Goal: Communication & Community: Answer question/provide support

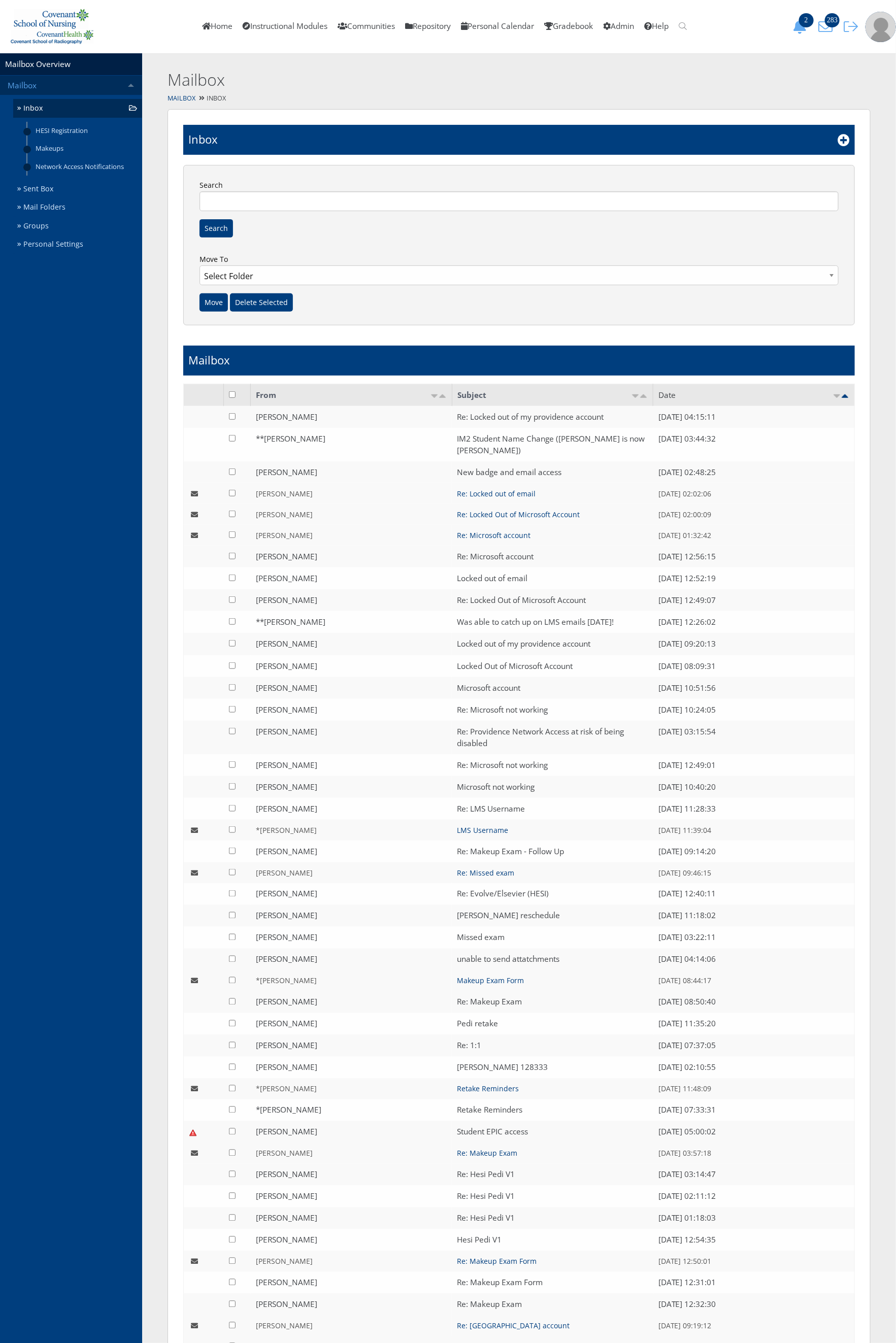
click at [35, 92] on link "Mailbox" at bounding box center [71, 85] width 142 height 20
click at [34, 80] on link "Mailbox" at bounding box center [71, 85] width 142 height 20
click at [34, 122] on link "HESI Registration" at bounding box center [84, 130] width 114 height 18
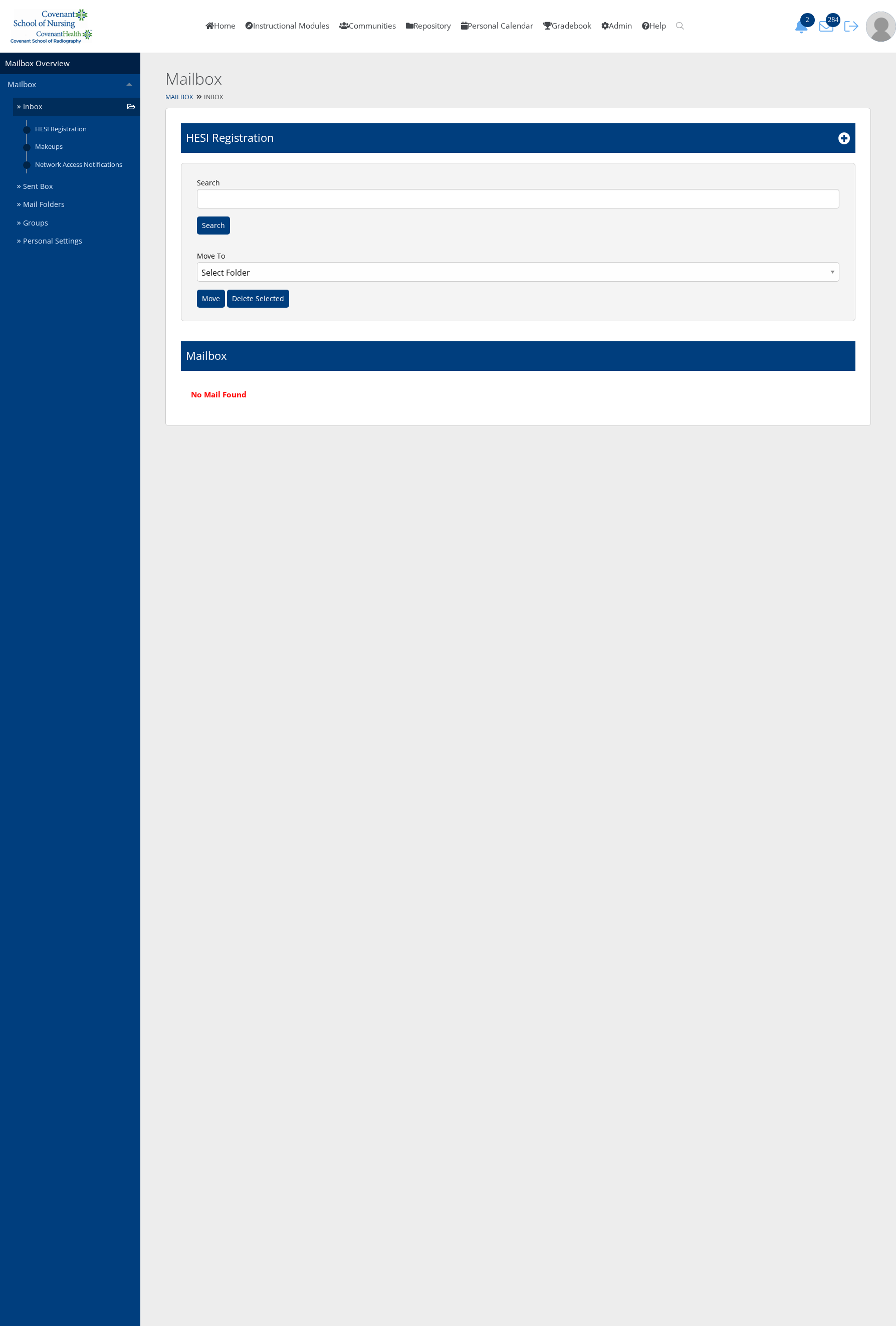
click at [43, 108] on link "Inbox" at bounding box center [77, 107] width 128 height 18
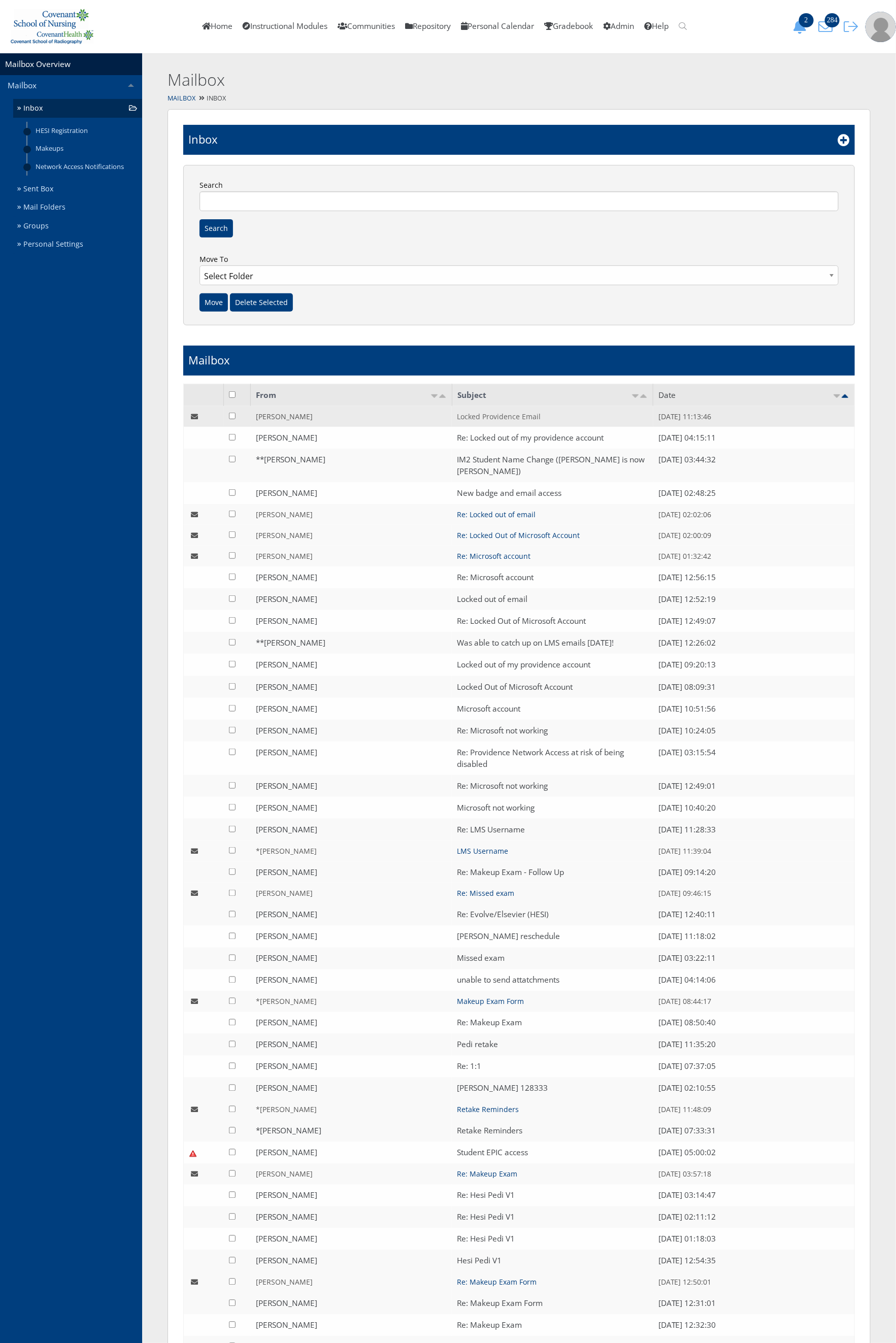
click at [512, 416] on link "Locked Providence Email" at bounding box center [498, 417] width 83 height 9
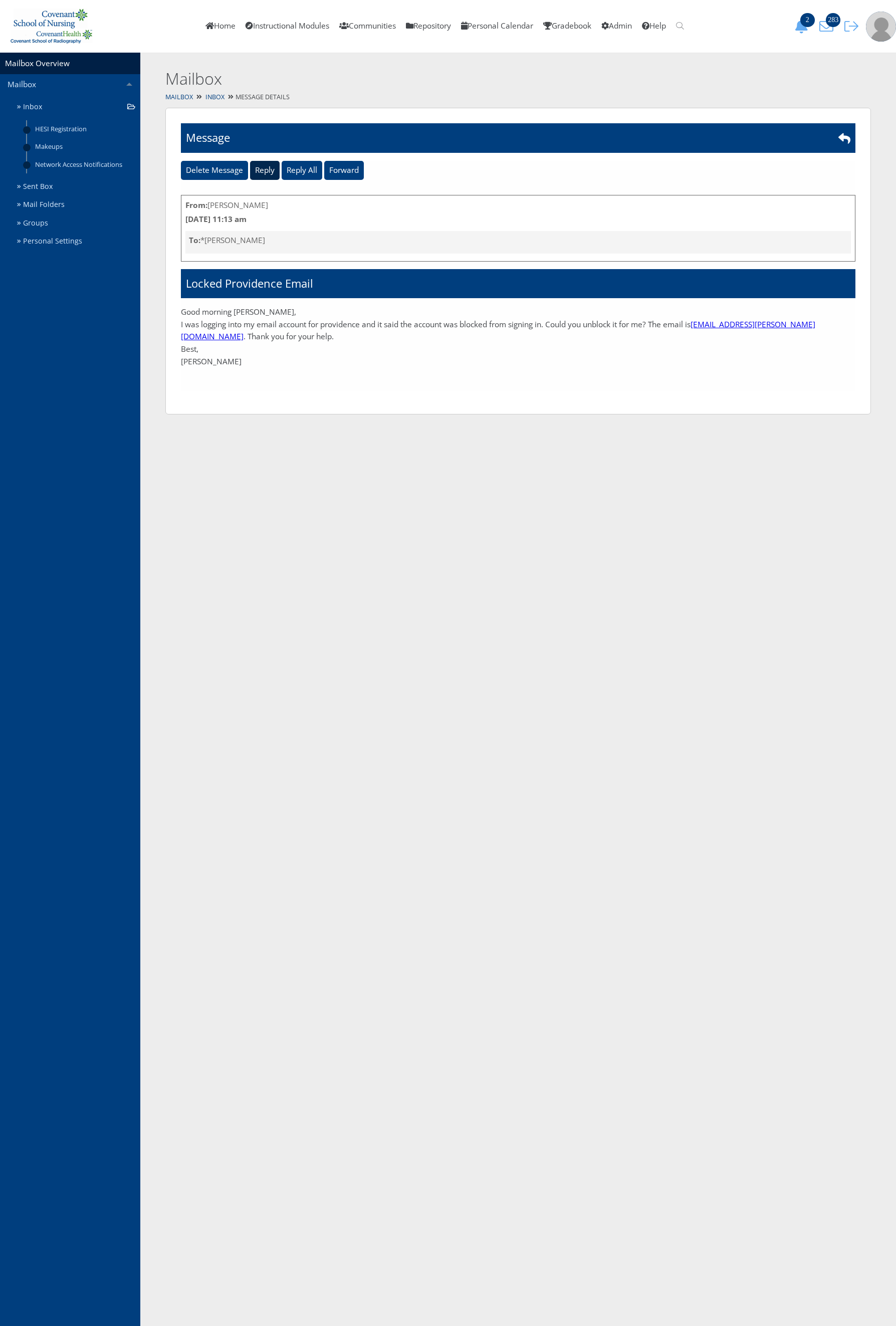
click at [266, 173] on input "Reply" at bounding box center [264, 170] width 30 height 19
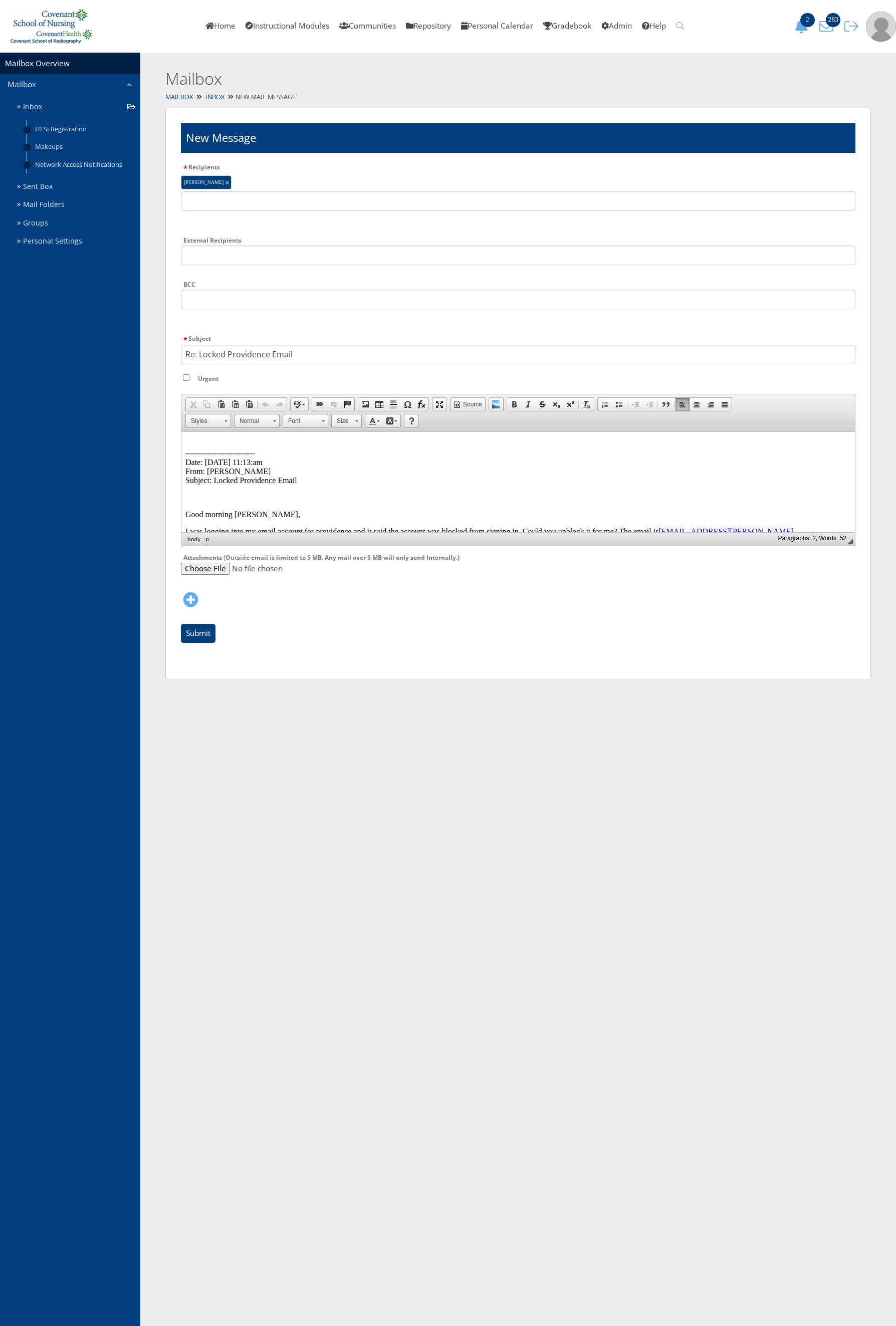
click at [190, 439] on p "-------------------------- Date: [DATE] 11:13:am From: [PERSON_NAME] Subject: L…" at bounding box center [519, 461] width 666 height 45
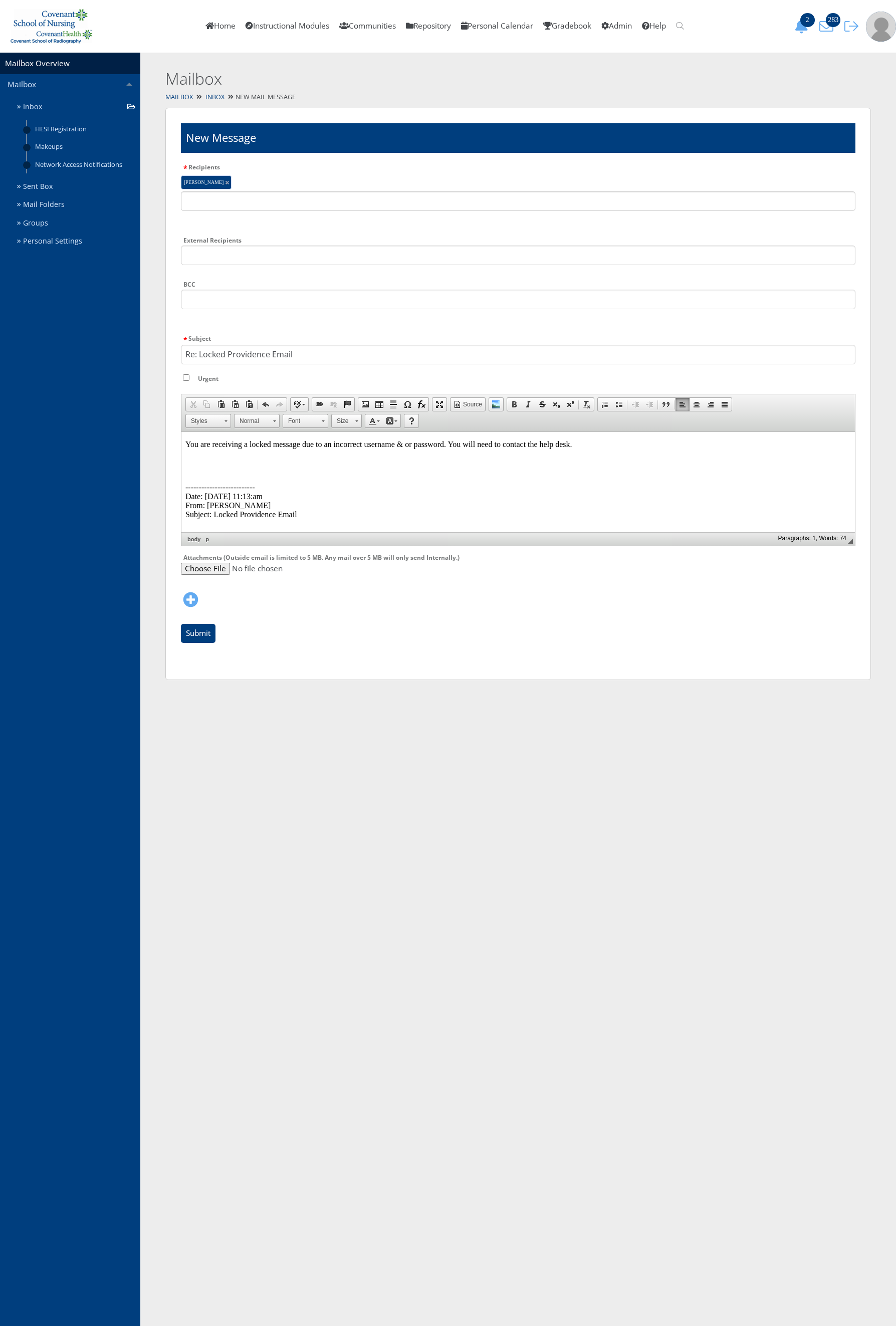
click at [202, 463] on p at bounding box center [519, 461] width 666 height 9
click at [500, 400] on span at bounding box center [496, 404] width 8 height 8
click at [193, 464] on img at bounding box center [190, 460] width 8 height 8
click at [301, 518] on span "Image Properties" at bounding box center [305, 517] width 55 height 13
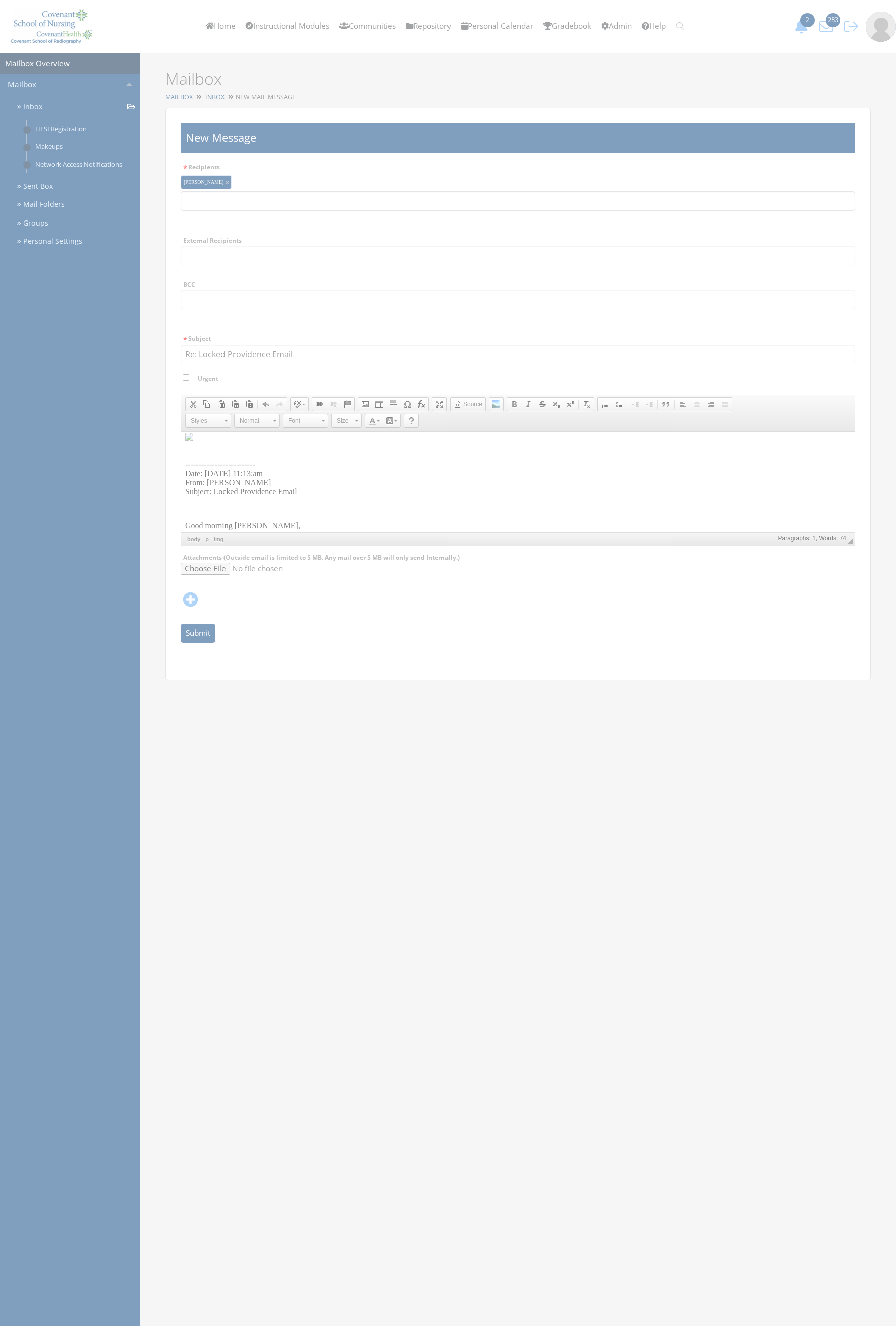
type input "/repository/filedownload/258406"
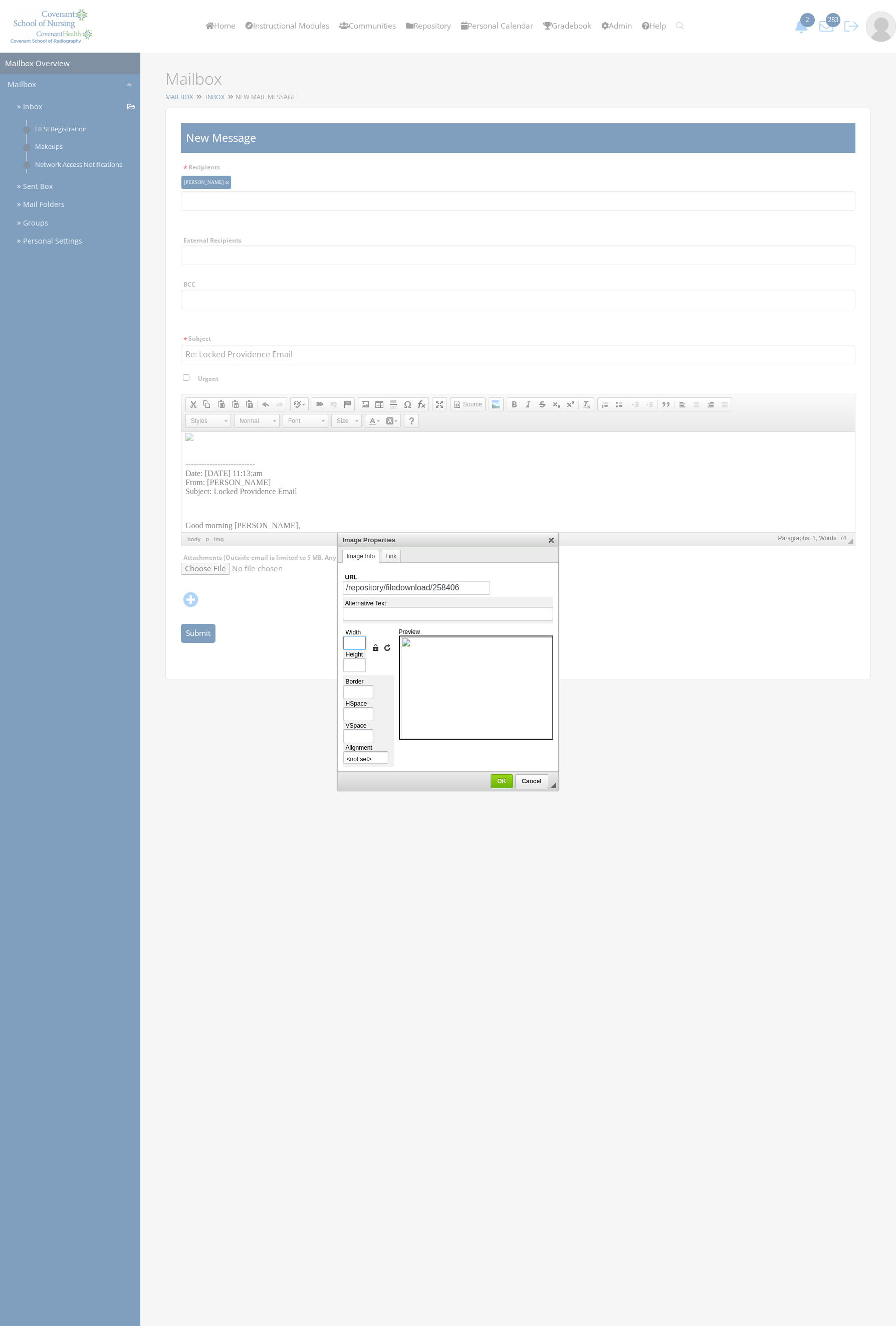
click at [356, 641] on input "Width" at bounding box center [354, 643] width 22 height 14
type input "5"
type input "6"
type input "50"
type input "65"
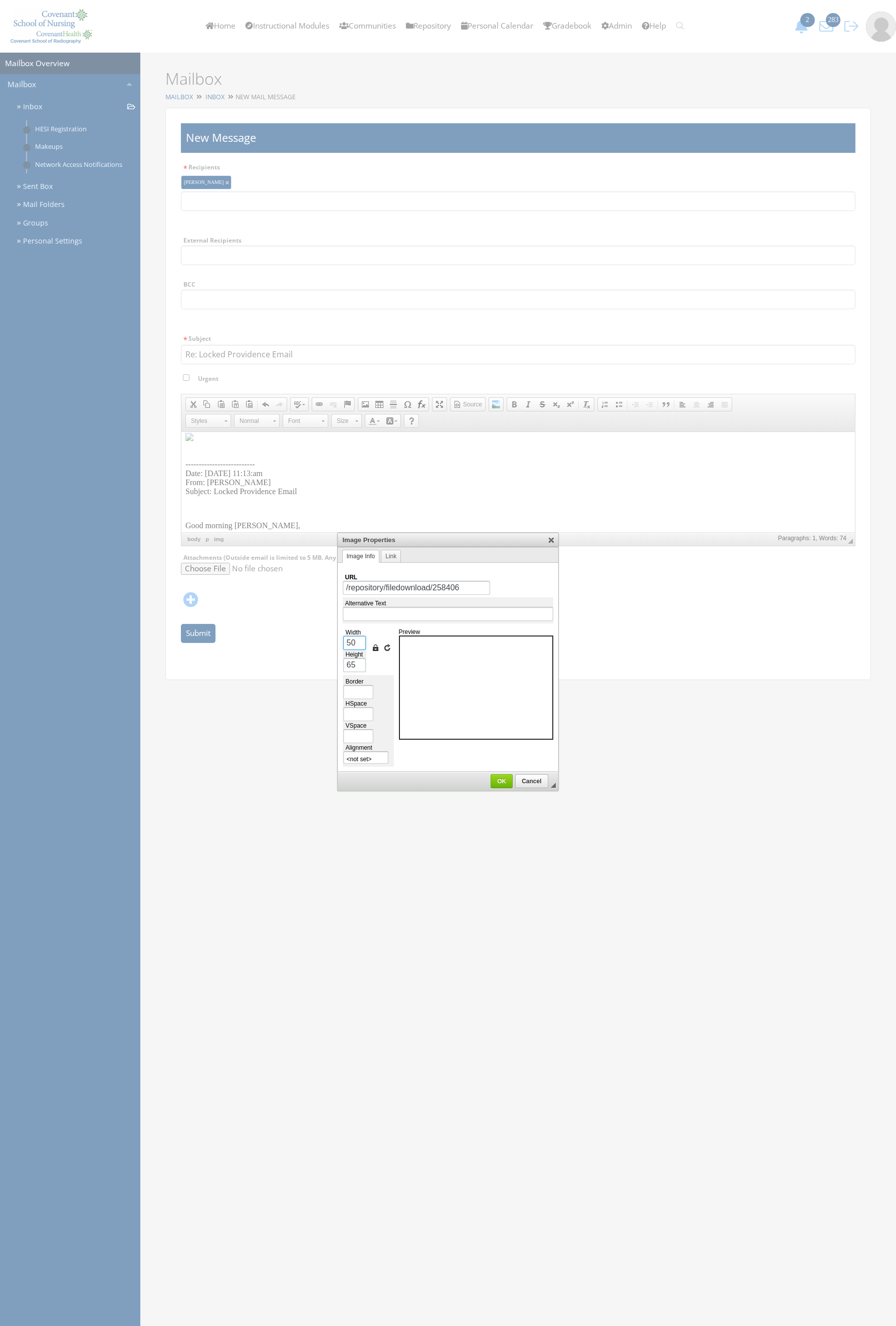
type input "500"
type input "647"
type input "500"
click at [498, 780] on span "OK" at bounding box center [502, 781] width 20 height 7
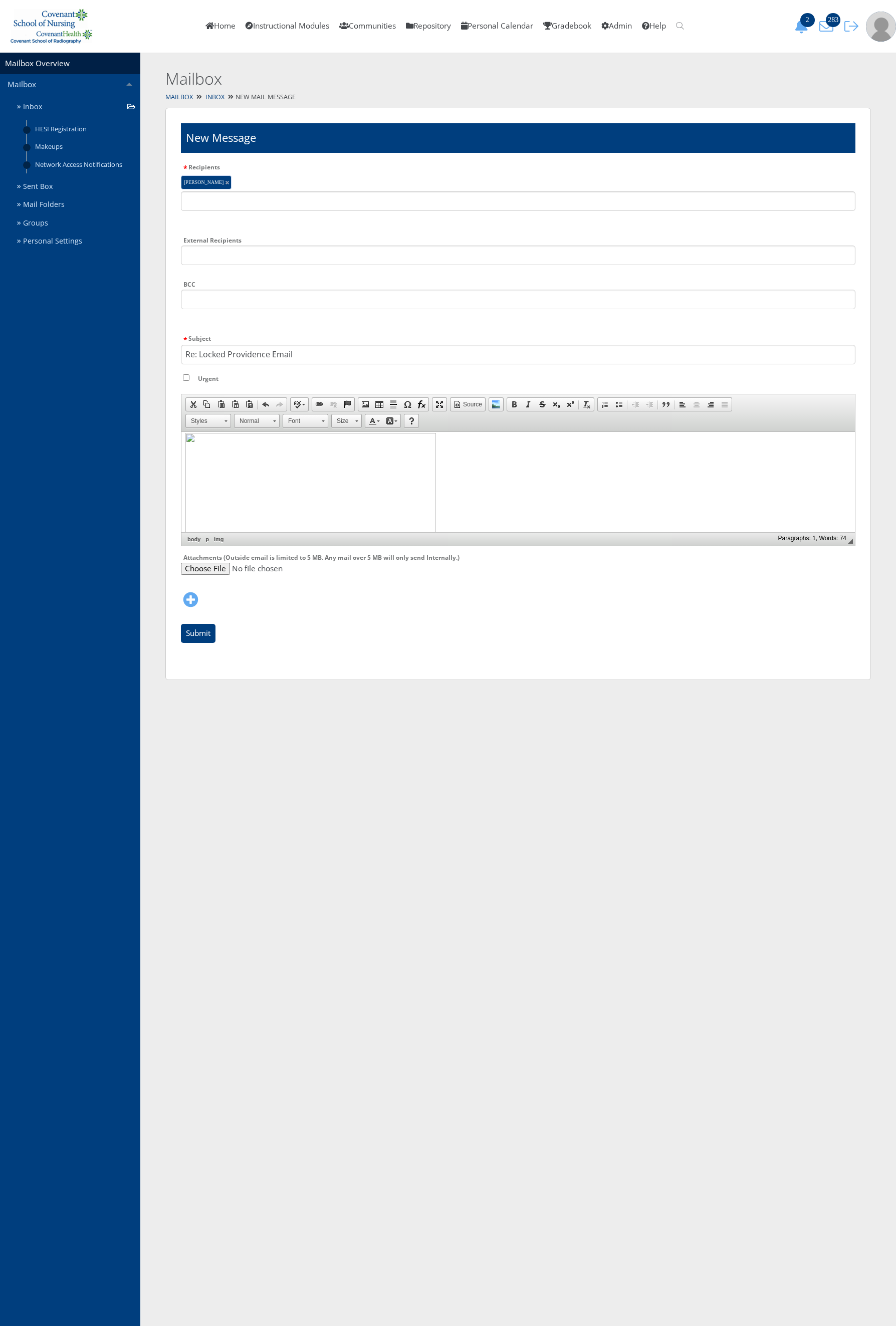
click at [470, 501] on p at bounding box center [519, 595] width 666 height 326
click at [418, 491] on img at bounding box center [311, 595] width 251 height 325
click at [341, 465] on img at bounding box center [311, 595] width 251 height 325
click at [533, 459] on p at bounding box center [519, 595] width 666 height 326
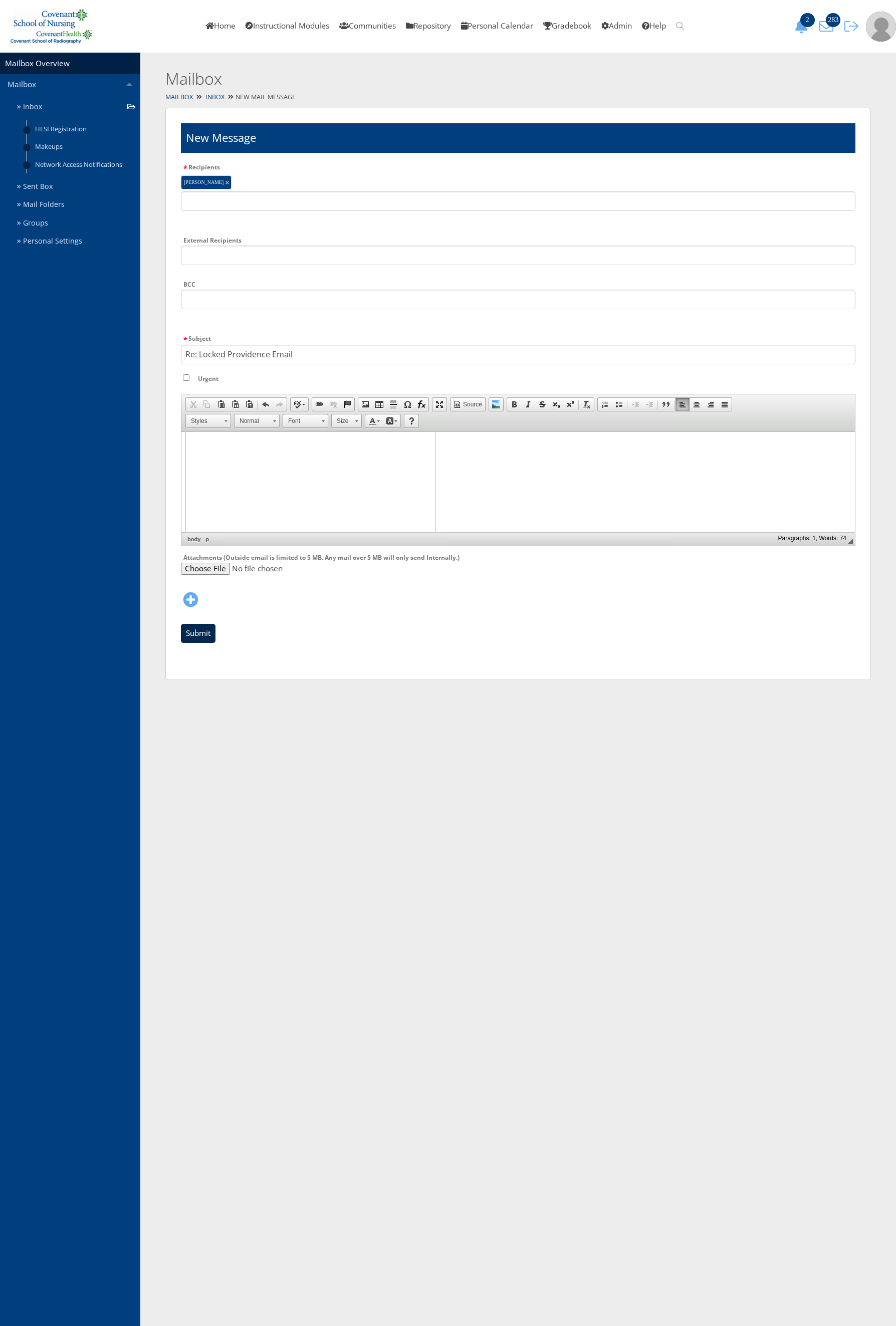
click at [188, 630] on input "Submit" at bounding box center [198, 633] width 34 height 19
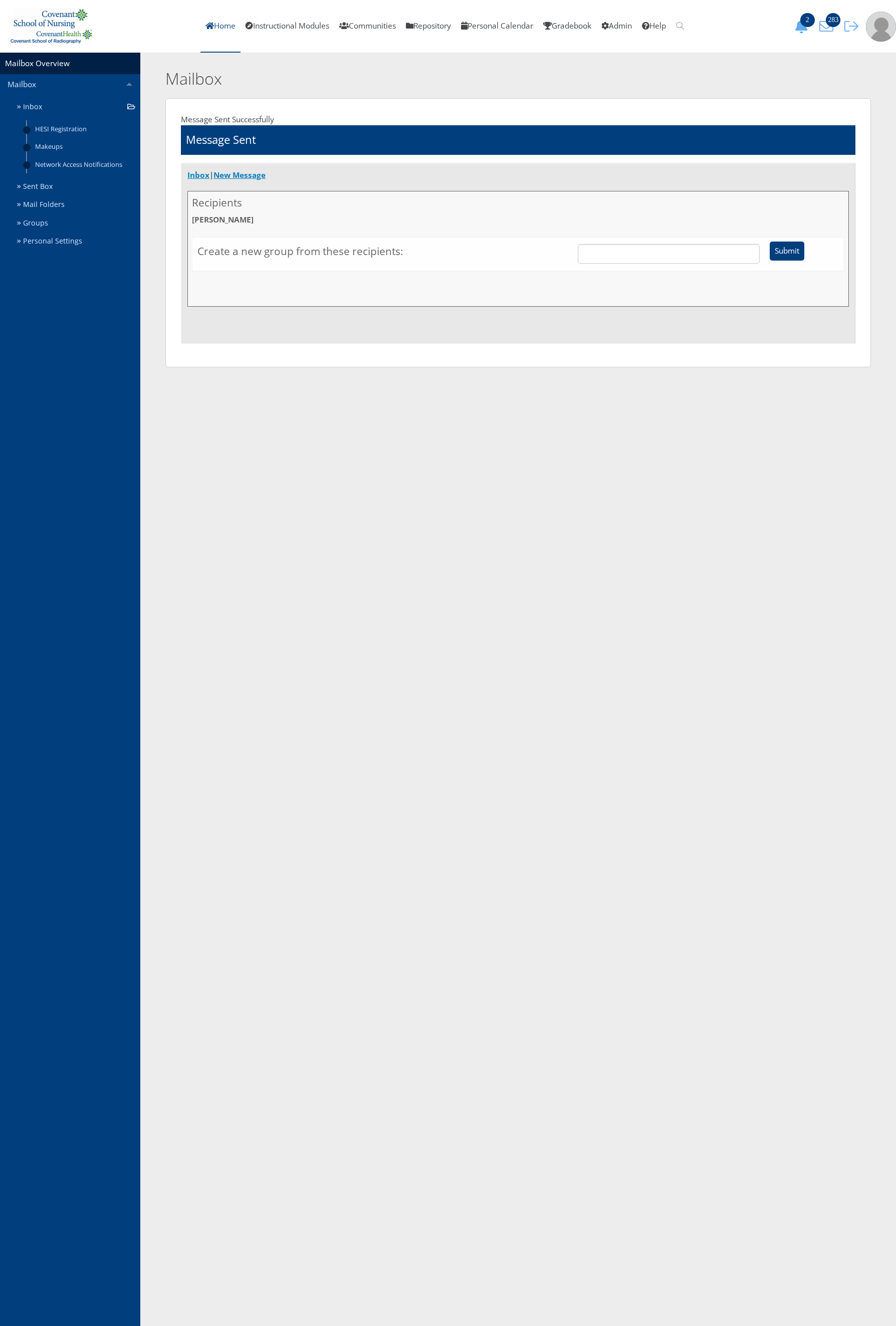
click at [203, 29] on link "Home" at bounding box center [220, 26] width 40 height 53
